Goal: Transaction & Acquisition: Purchase product/service

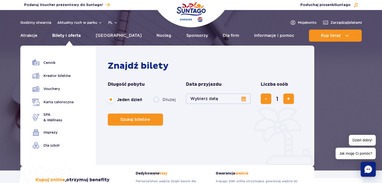
click at [76, 34] on link "Bilety i oferta" at bounding box center [66, 36] width 28 height 12
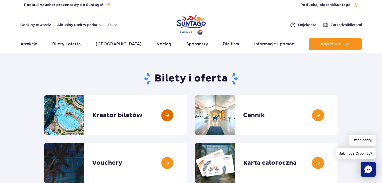
click at [187, 116] on link at bounding box center [187, 115] width 0 height 40
click at [338, 114] on link at bounding box center [338, 115] width 0 height 40
click at [338, 115] on link at bounding box center [338, 115] width 0 height 40
click at [338, 119] on link at bounding box center [338, 115] width 0 height 40
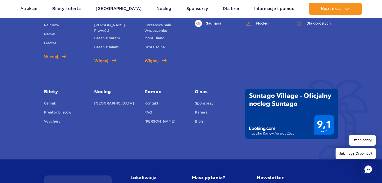
scroll to position [715, 0]
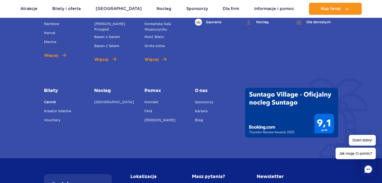
click at [51, 101] on link "Cennik" at bounding box center [50, 102] width 12 height 7
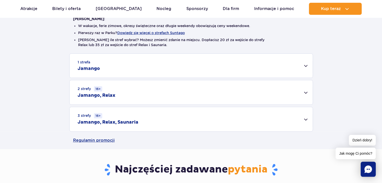
scroll to position [133, 0]
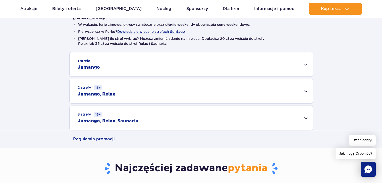
click at [305, 65] on div "1 strefa Jamango" at bounding box center [190, 64] width 243 height 24
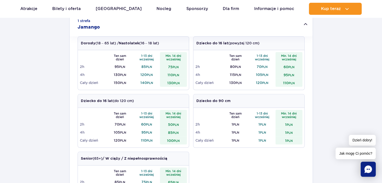
scroll to position [159, 0]
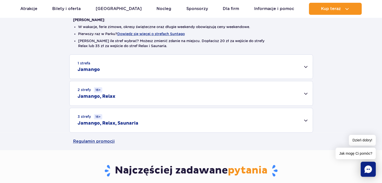
scroll to position [161, 0]
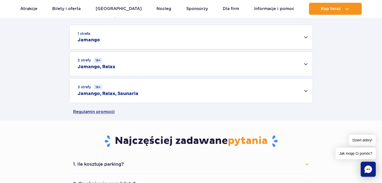
click at [306, 64] on div "2 strefy 16+ Jamango, Relax" at bounding box center [190, 64] width 243 height 24
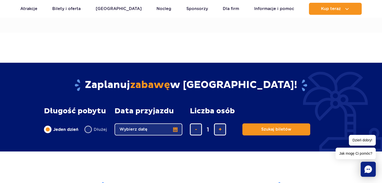
scroll to position [384, 0]
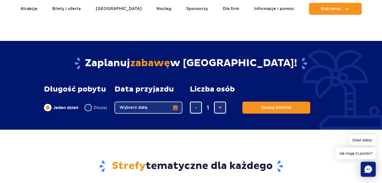
click at [176, 109] on button "Wybierz datę" at bounding box center [148, 108] width 68 height 12
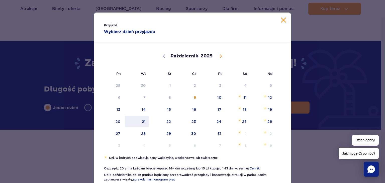
click at [139, 121] on span "21" at bounding box center [136, 122] width 25 height 12
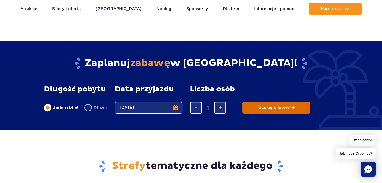
click at [275, 110] on span "Szukaj biletów" at bounding box center [274, 107] width 30 height 5
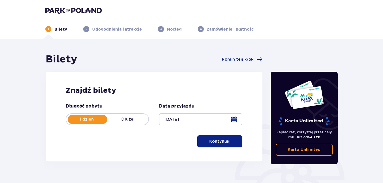
click at [231, 140] on span "button" at bounding box center [232, 141] width 6 height 6
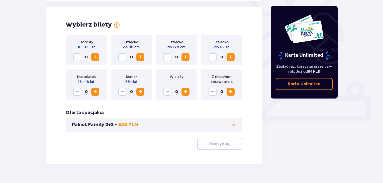
scroll to position [139, 0]
